Goal: Task Accomplishment & Management: Use online tool/utility

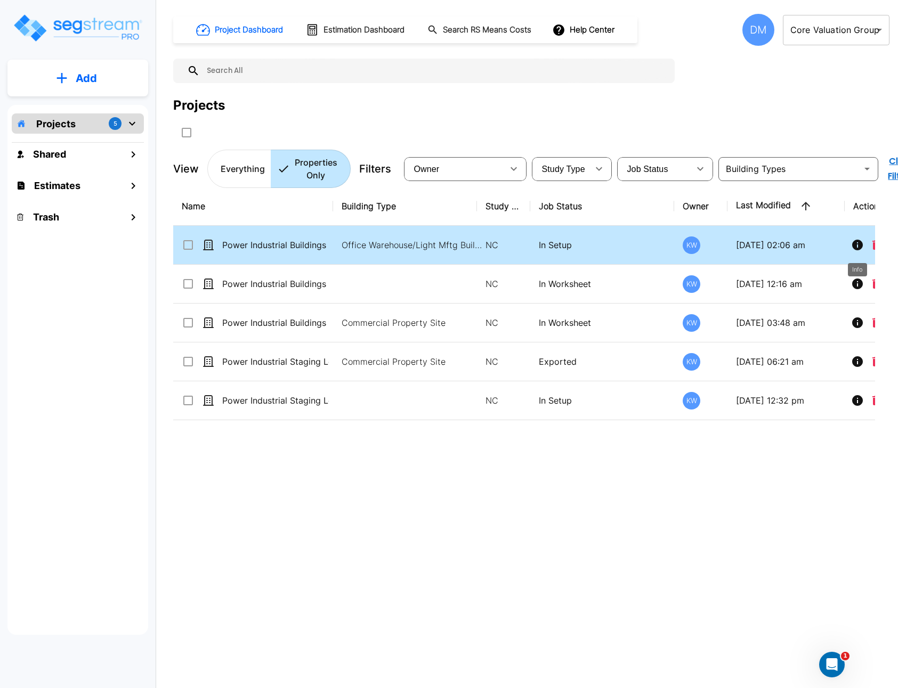
click at [860, 247] on icon "Info" at bounding box center [857, 245] width 11 height 11
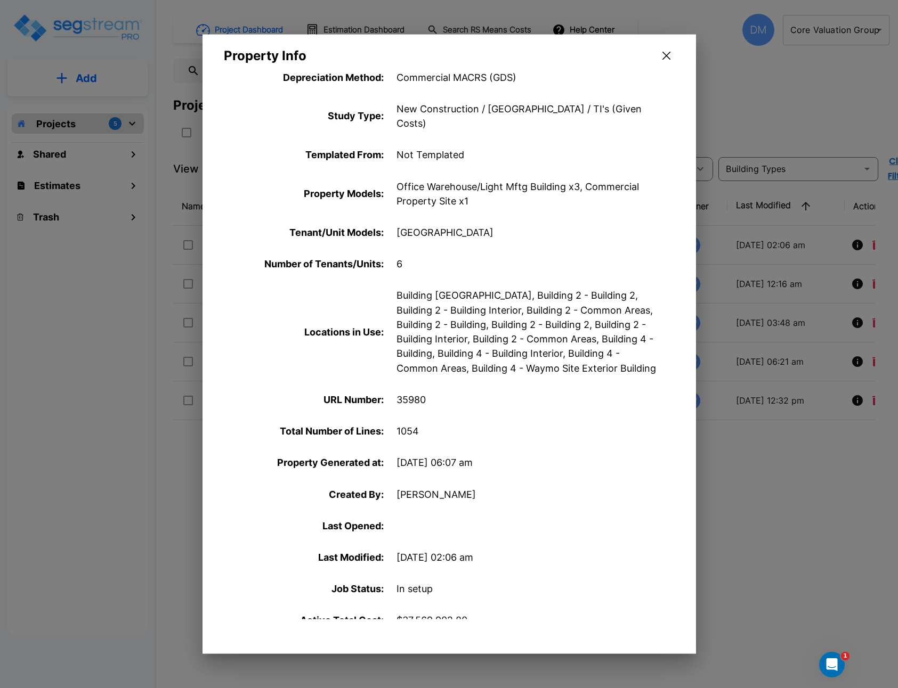
scroll to position [294, 0]
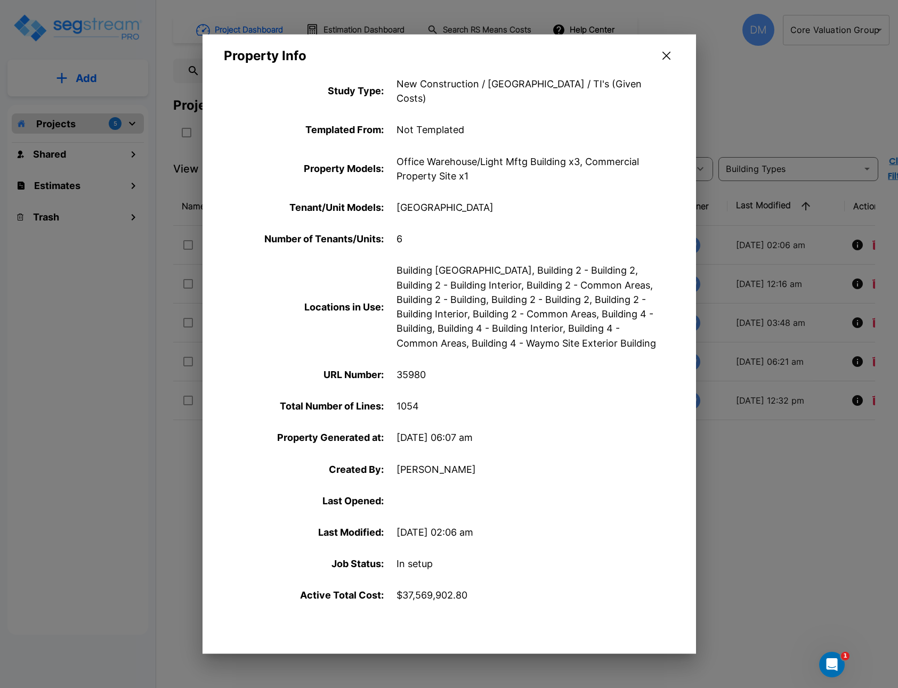
click at [798, 492] on div at bounding box center [449, 344] width 898 height 688
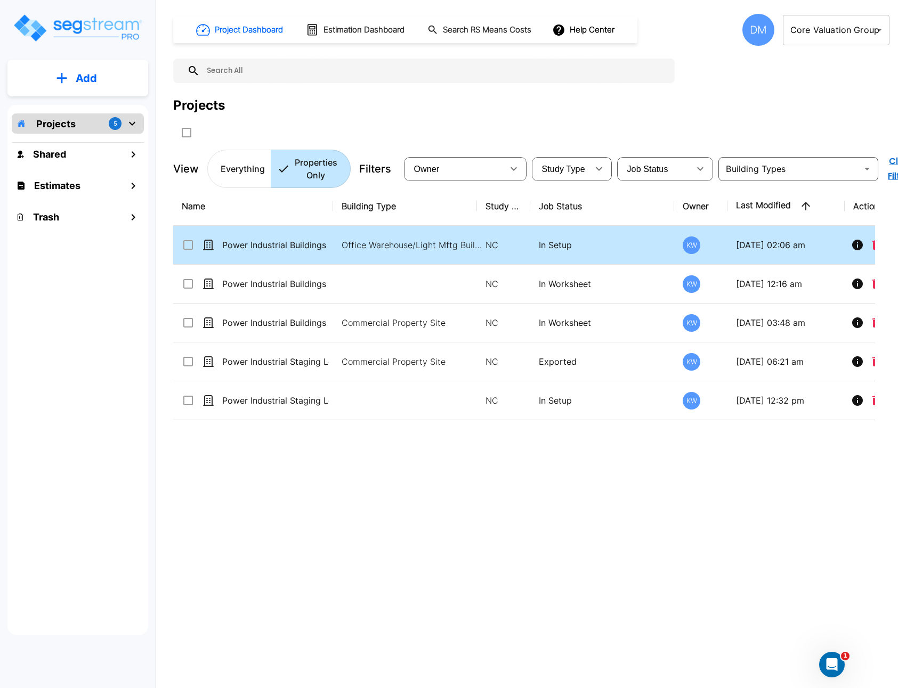
click at [604, 255] on td "In Setup" at bounding box center [602, 245] width 144 height 39
checkbox input "true"
click at [604, 255] on td "In Setup" at bounding box center [602, 245] width 144 height 39
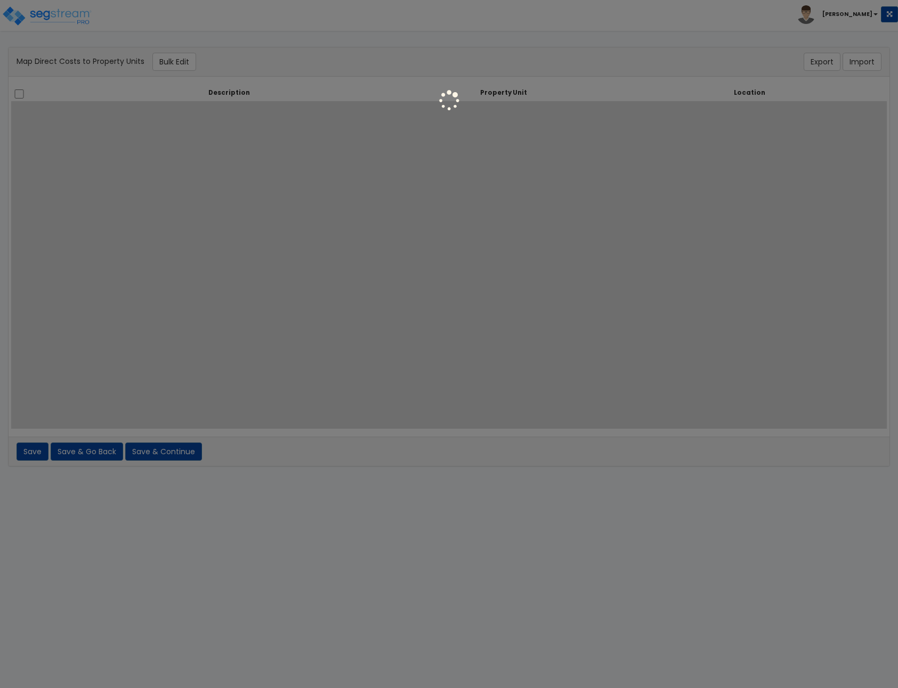
select select
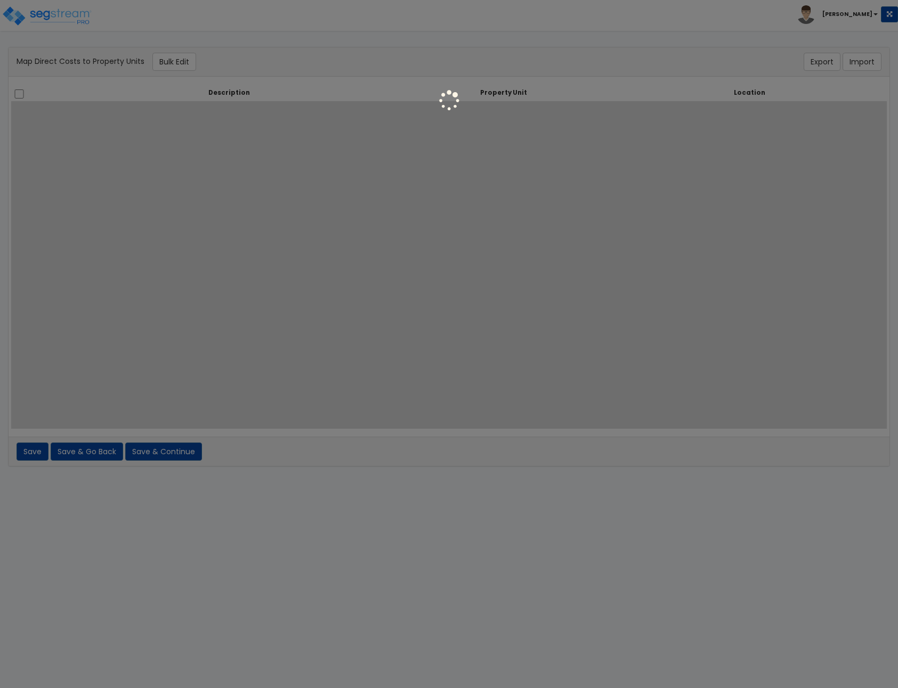
select select
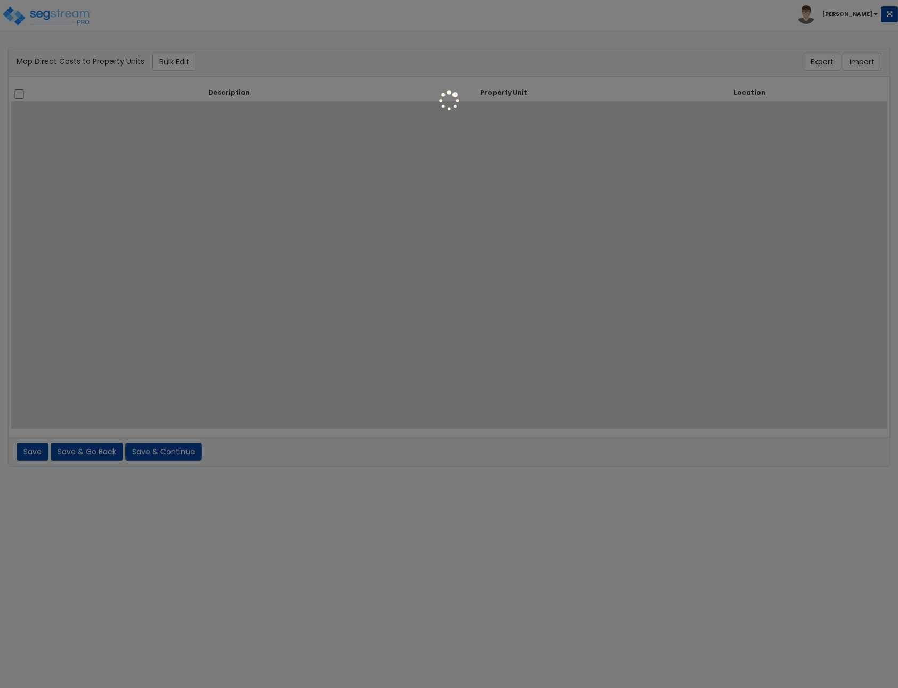
select select
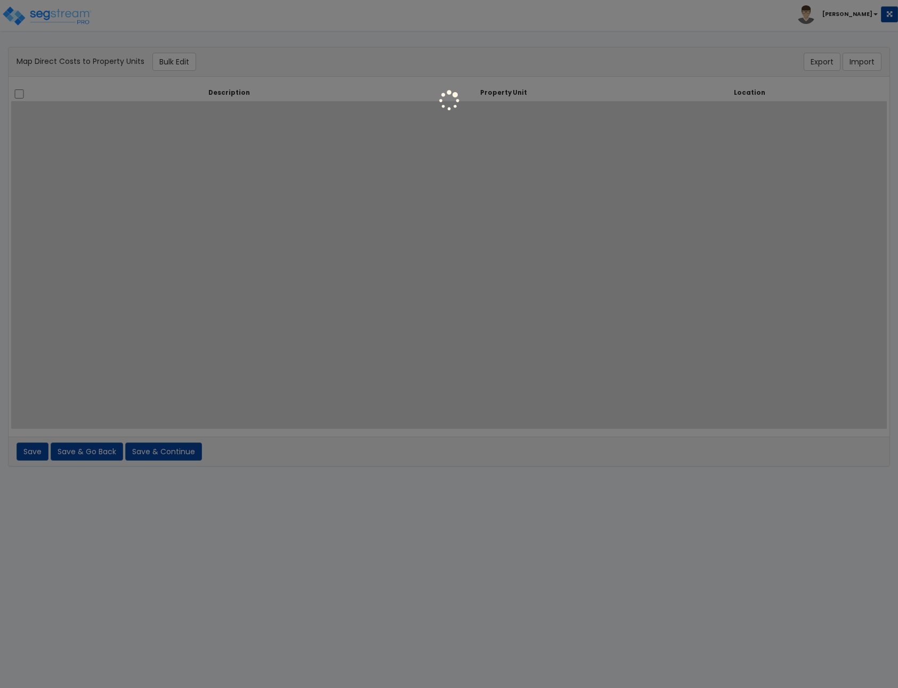
select select
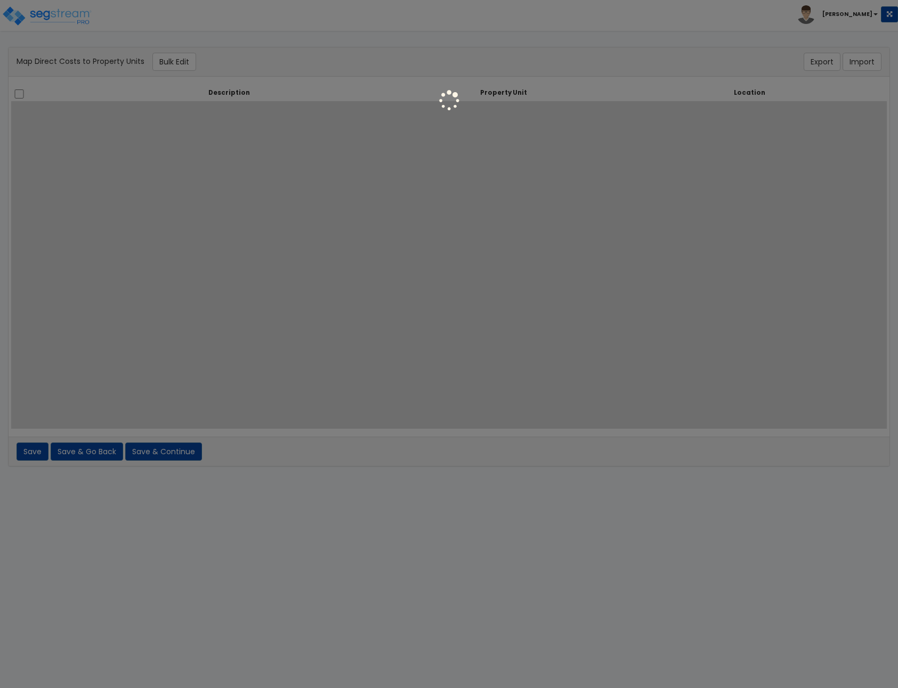
select select
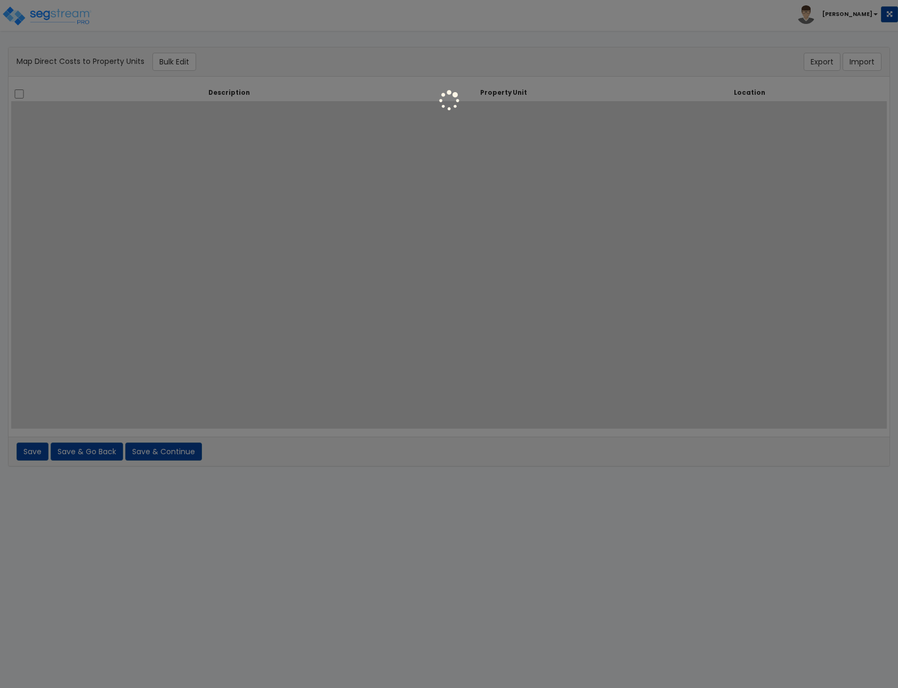
select select
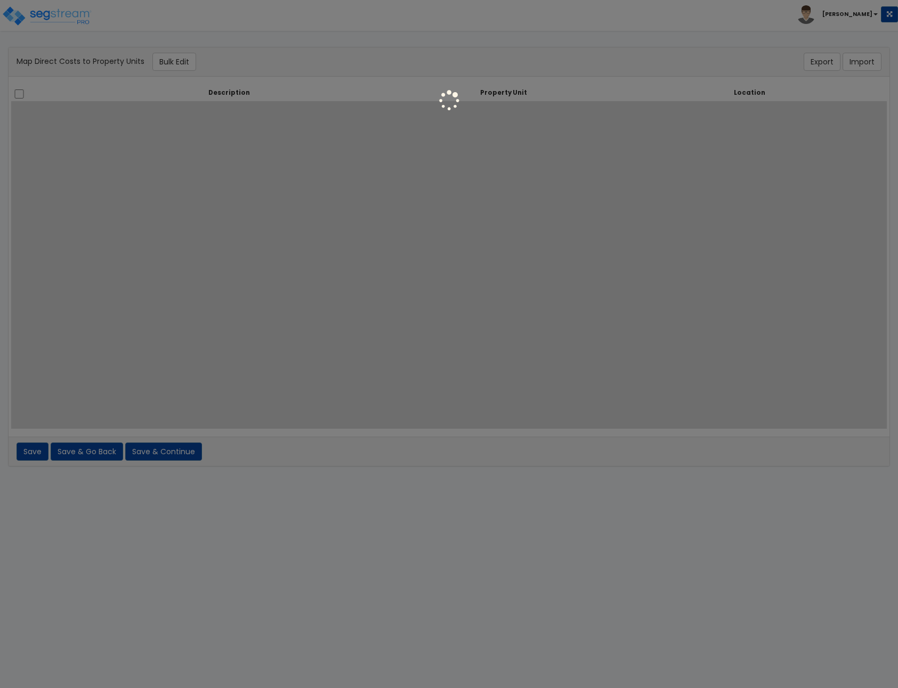
select select
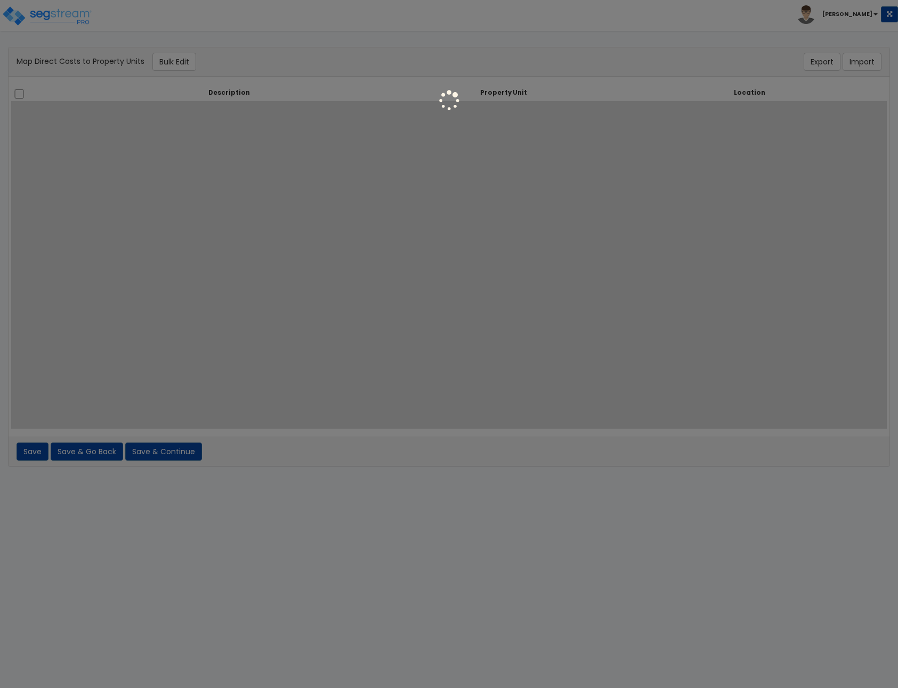
select select
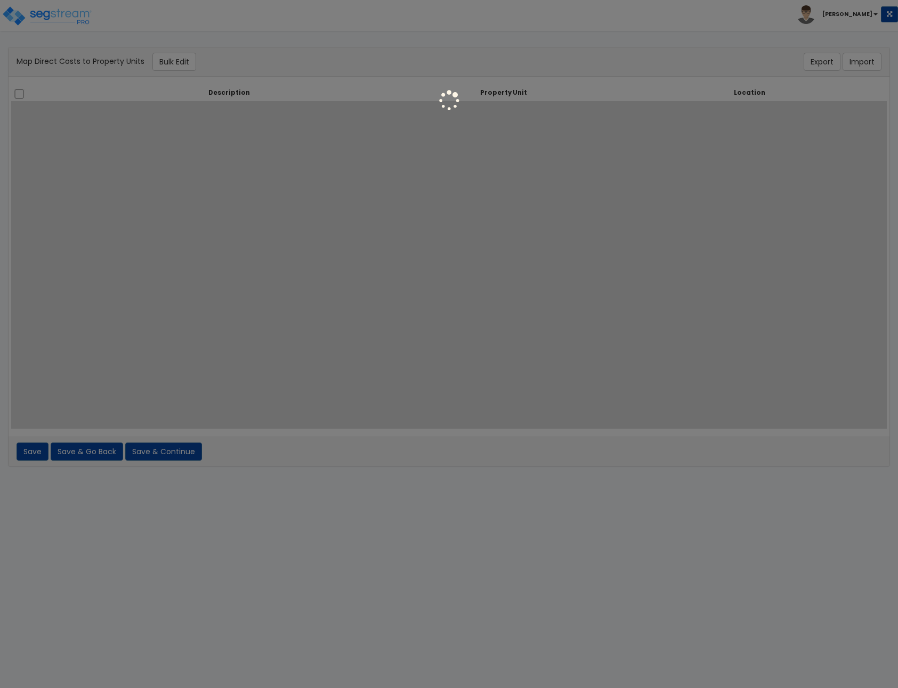
select select
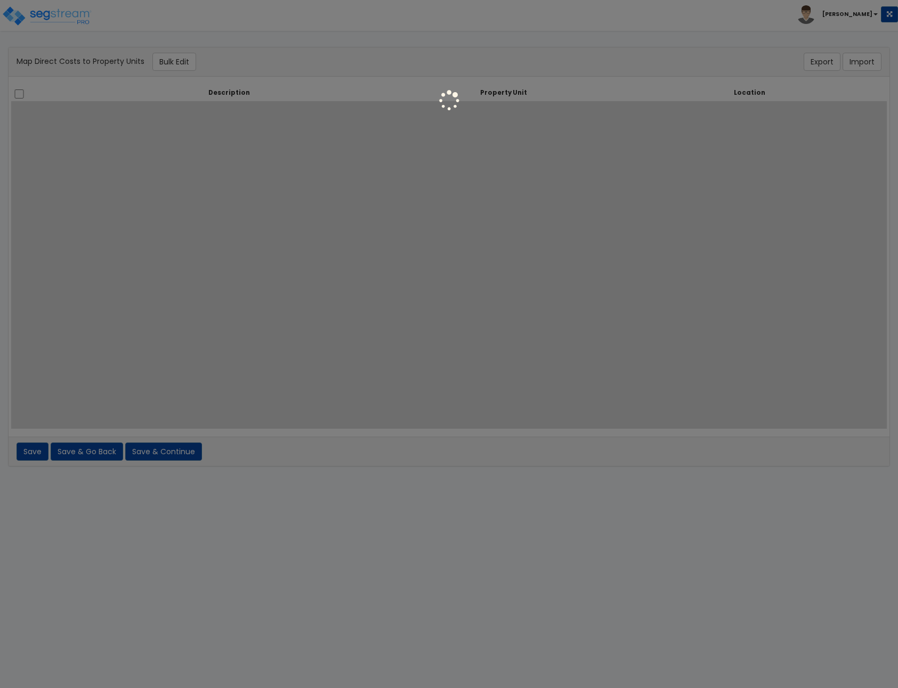
select select
select select "6"
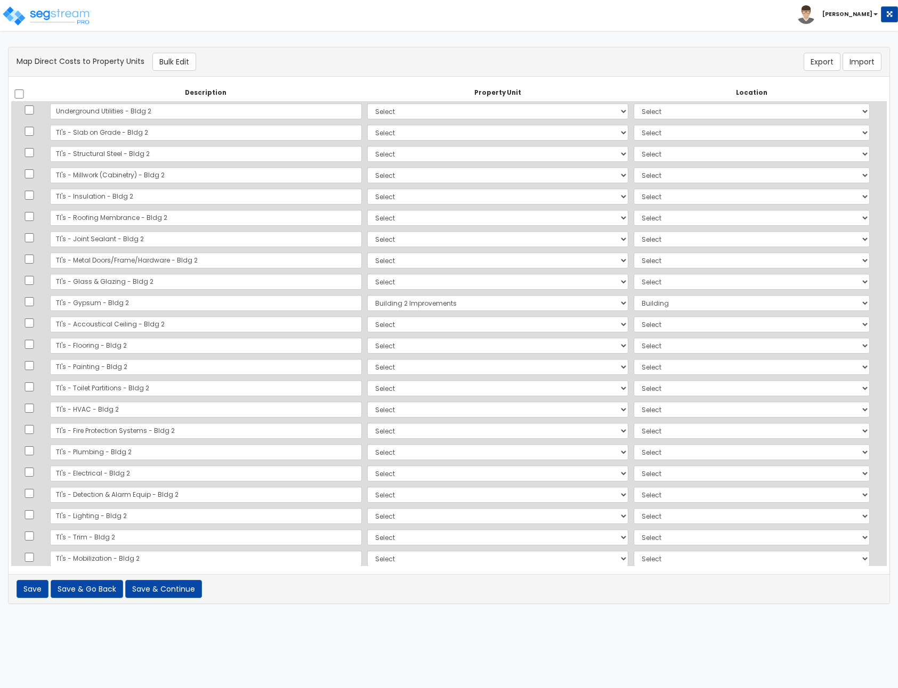
scroll to position [591, 0]
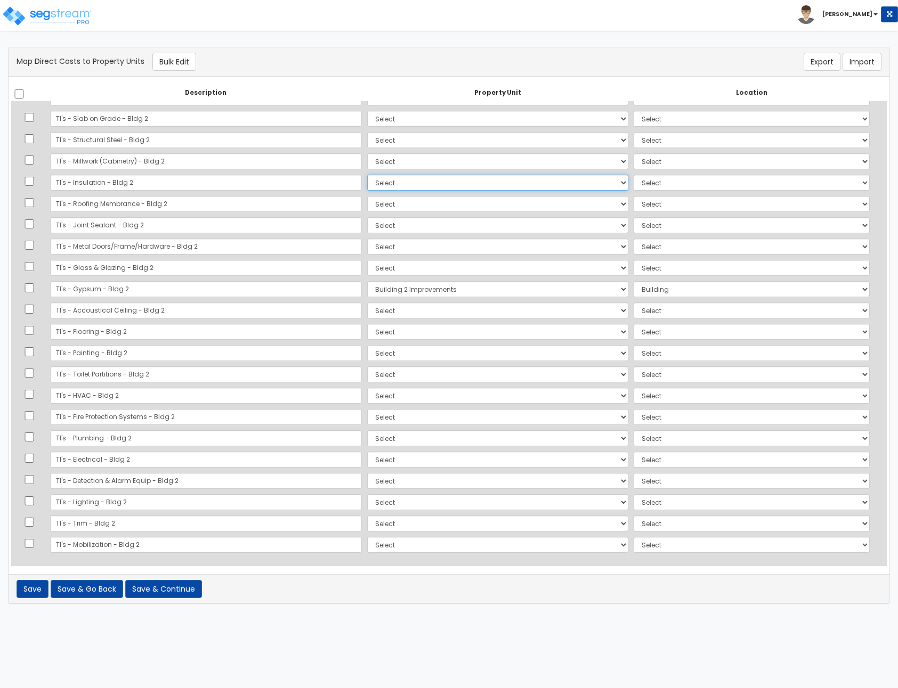
select select "160292"
click at [370, 175] on select "Select Building 2 Building 2 Building 4 Site Improvements Building 2 Improvemen…" at bounding box center [497, 183] width 261 height 16
select select "6"
click at [625, 50] on div "There should be at least one direct cost with a cost source equal to one of the…" at bounding box center [449, 61] width 881 height 29
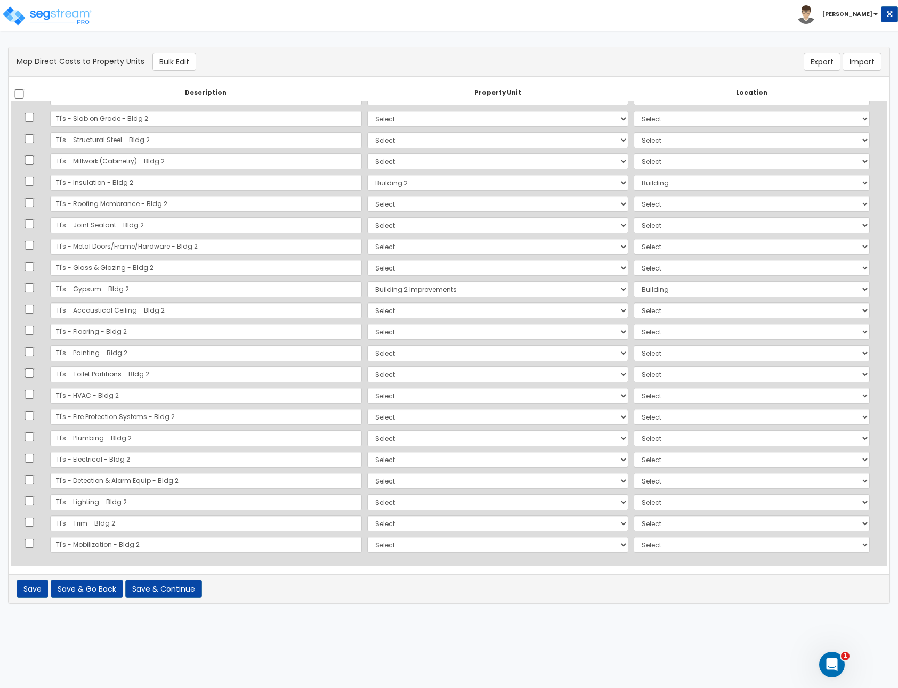
click at [467, 4] on div "Toggle navigation Dhan Martin" at bounding box center [449, 15] width 898 height 31
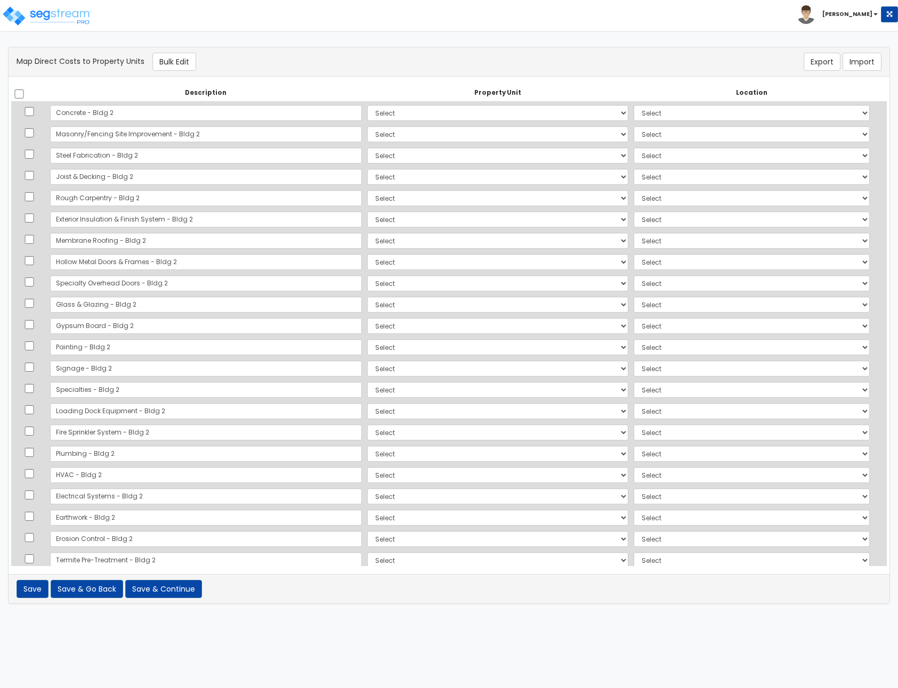
select select
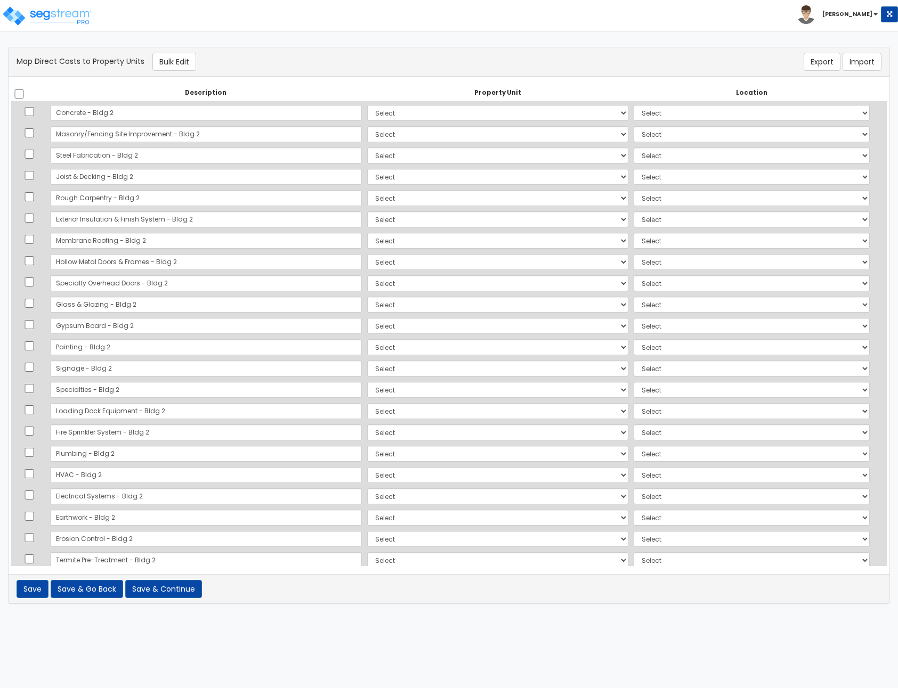
select select
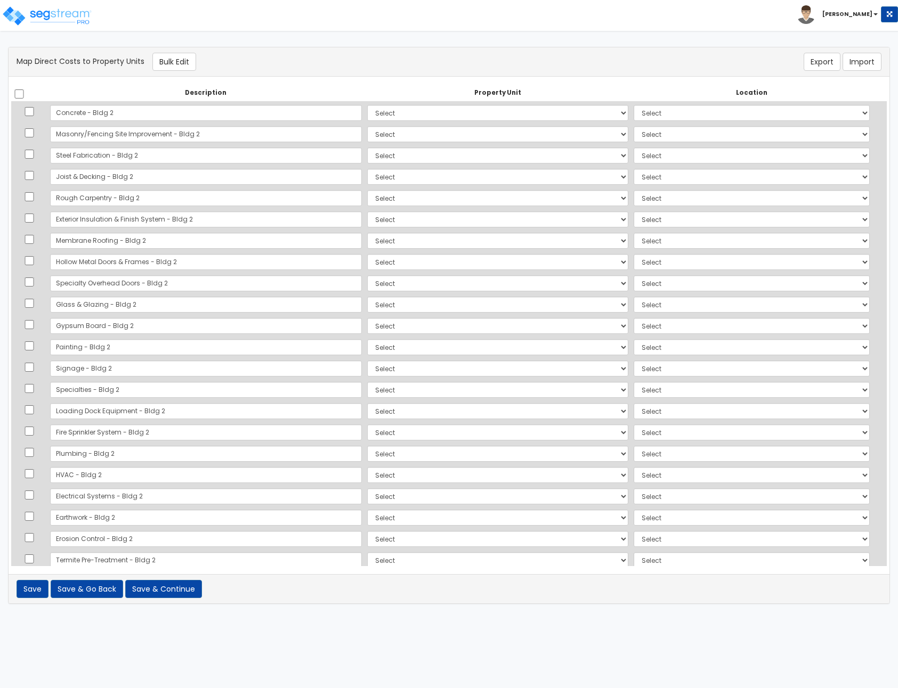
select select
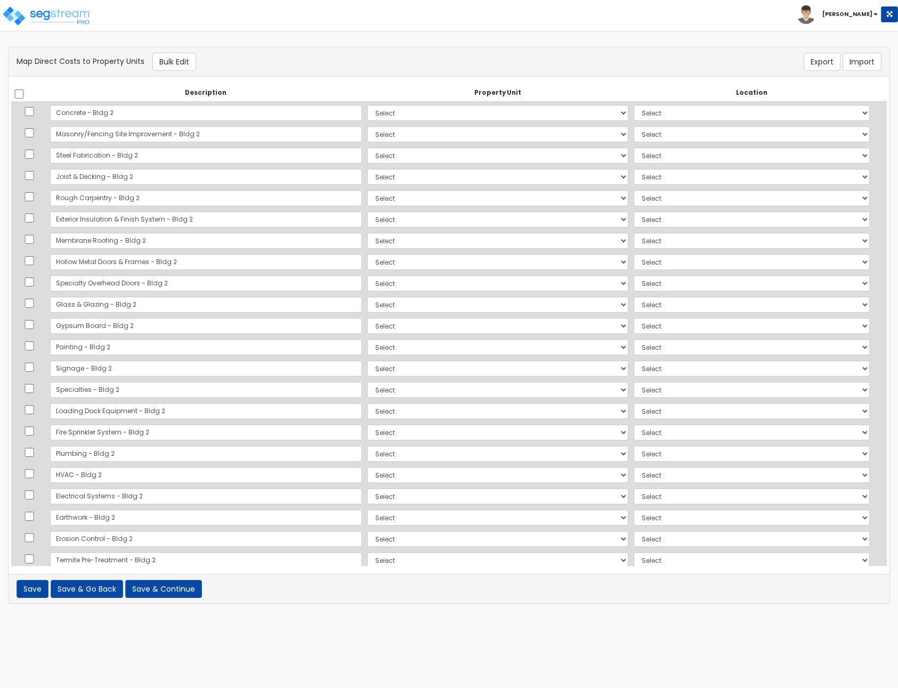
select select
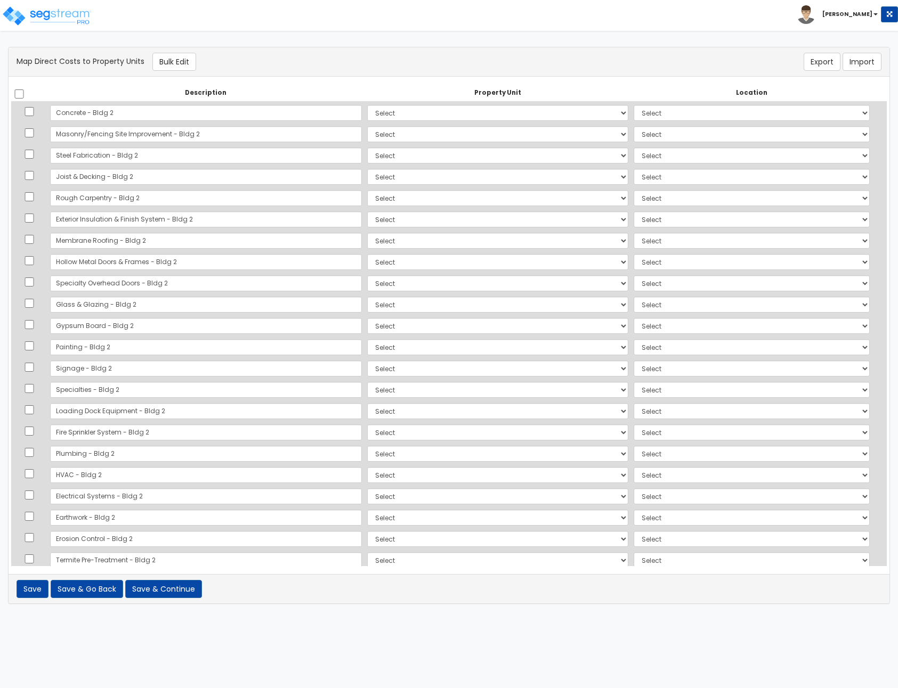
select select
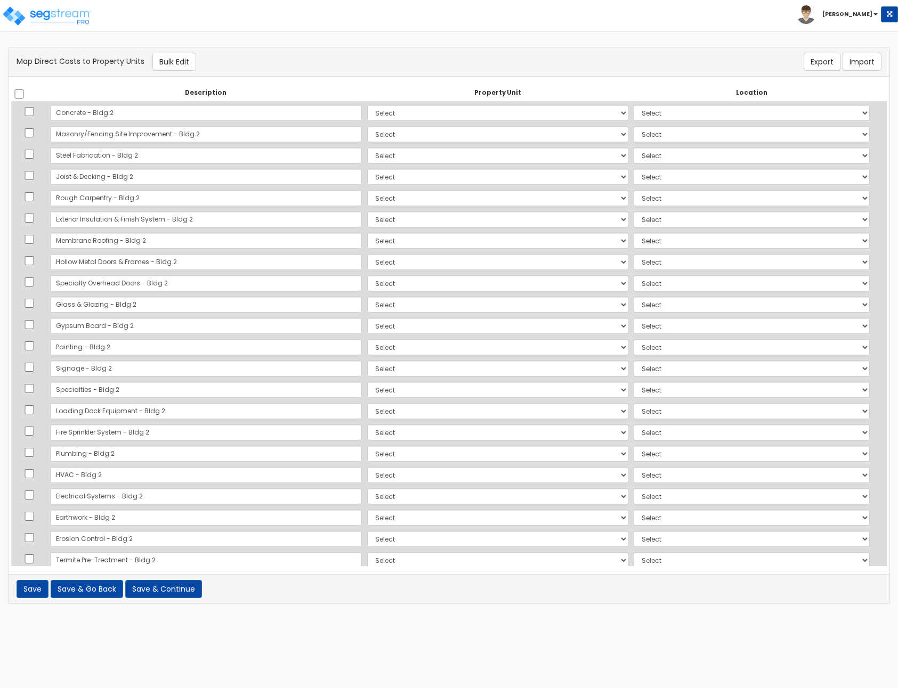
select select
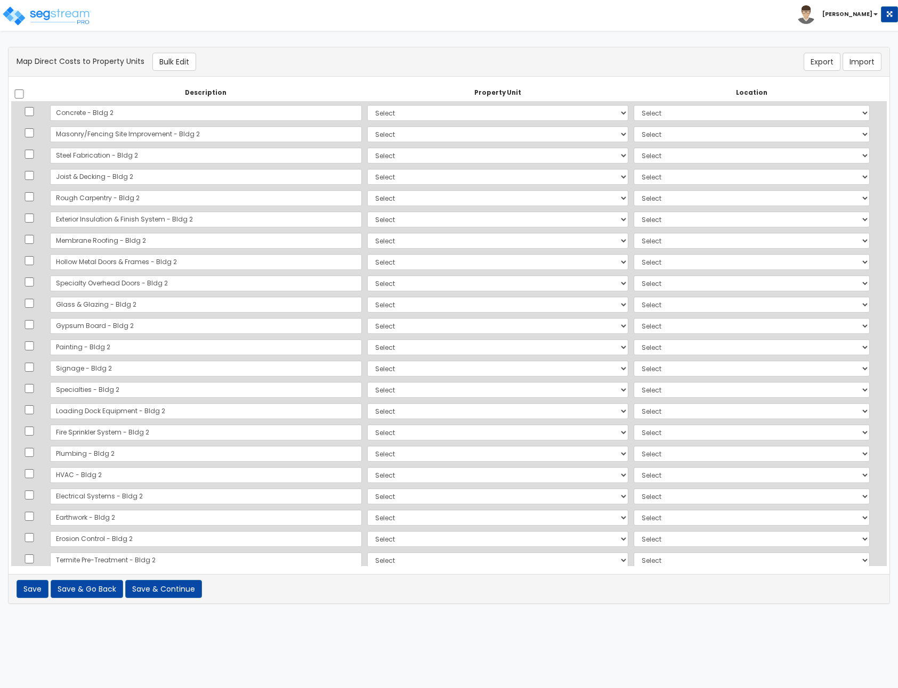
select select
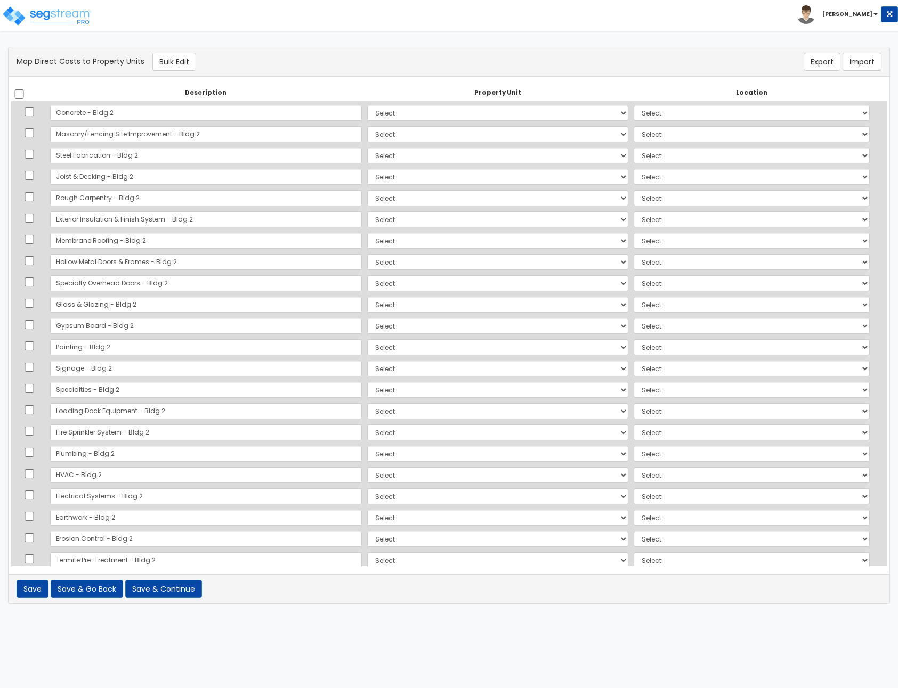
select select
select select "6"
select select
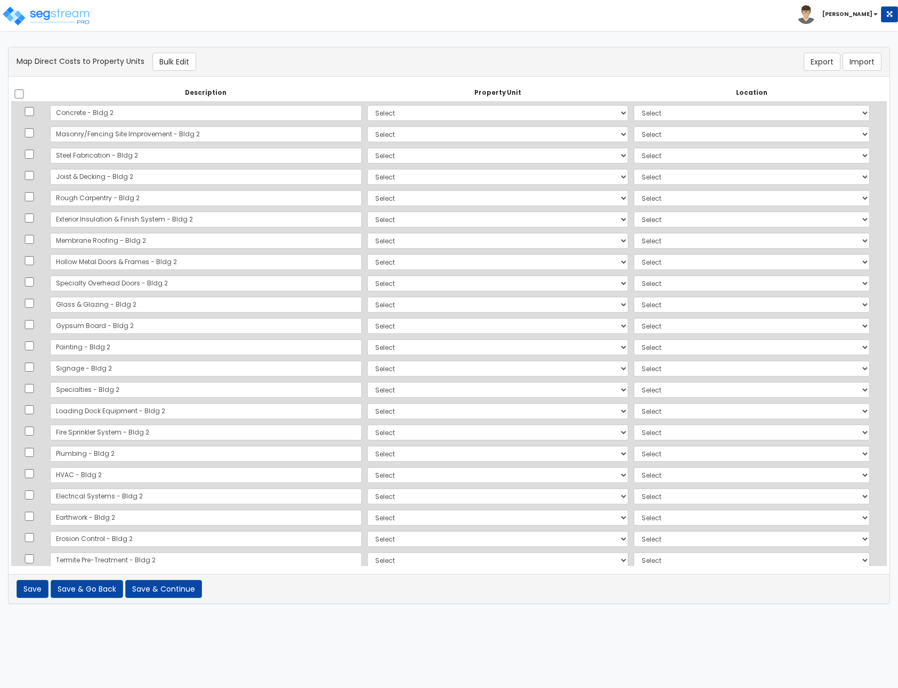
select select
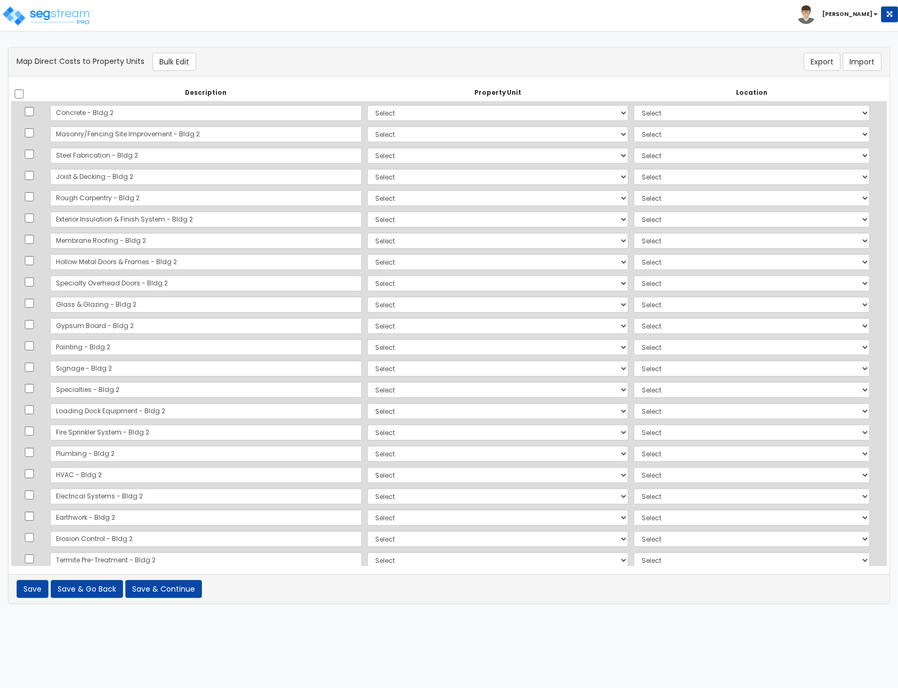
select select
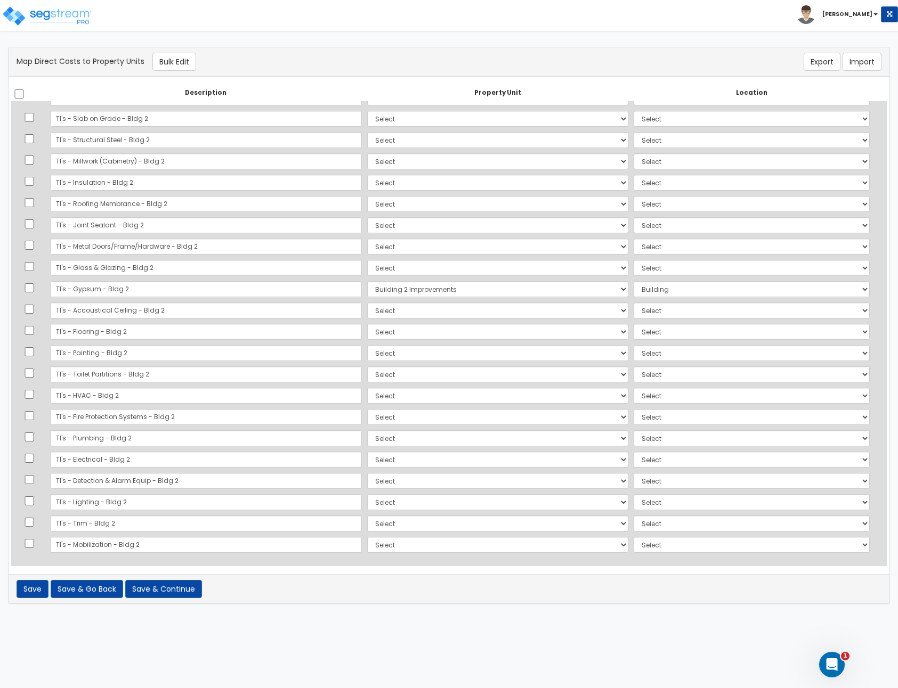
click at [31, 60] on div "Map Direct Costs to Property Units Bulk Edit" at bounding box center [302, 62] width 587 height 18
drag, startPoint x: 31, startPoint y: 60, endPoint x: 108, endPoint y: 57, distance: 76.8
click at [108, 57] on div "Map Direct Costs to Property Units Bulk Edit" at bounding box center [302, 62] width 587 height 18
click at [25, 59] on div "Map Direct Costs to Property Units Bulk Edit" at bounding box center [302, 62] width 587 height 18
drag, startPoint x: 25, startPoint y: 59, endPoint x: 124, endPoint y: 62, distance: 98.6
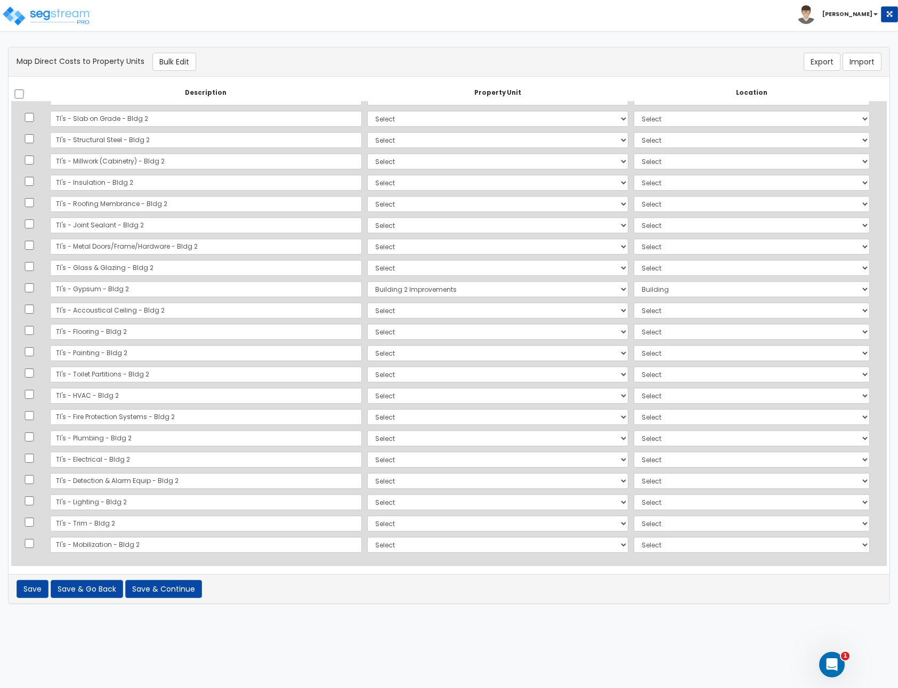
click at [124, 62] on div "Map Direct Costs to Property Units Bulk Edit" at bounding box center [302, 62] width 587 height 18
copy div "Map Direct Costs to Property Units"
click at [557, 37] on html "Toggle navigation Dhan Martin x" at bounding box center [449, 307] width 898 height 615
click at [654, 26] on div "Toggle navigation Dhan Martin" at bounding box center [449, 15] width 898 height 31
